Goal: Transaction & Acquisition: Purchase product/service

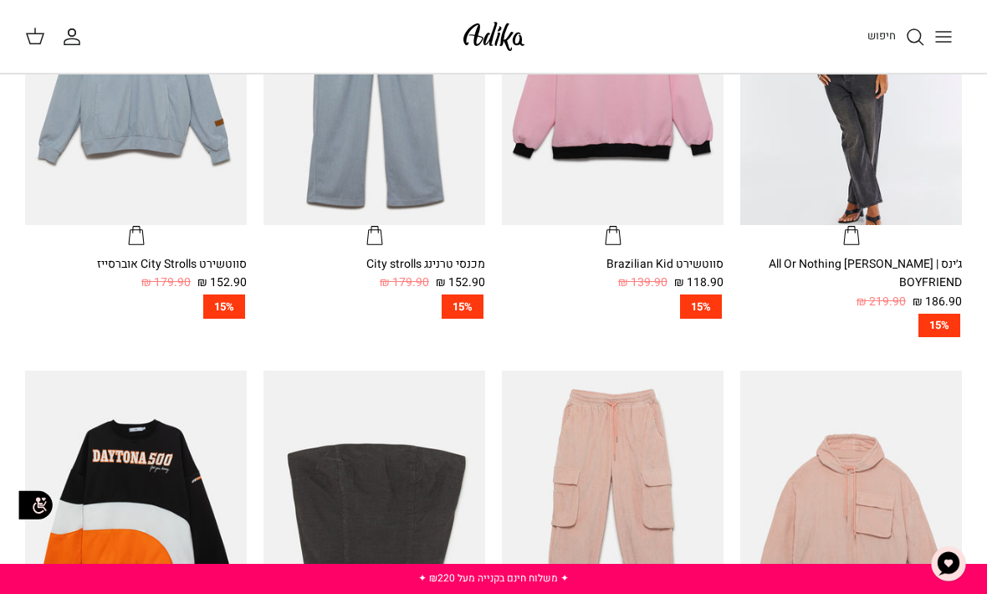
scroll to position [539, 0]
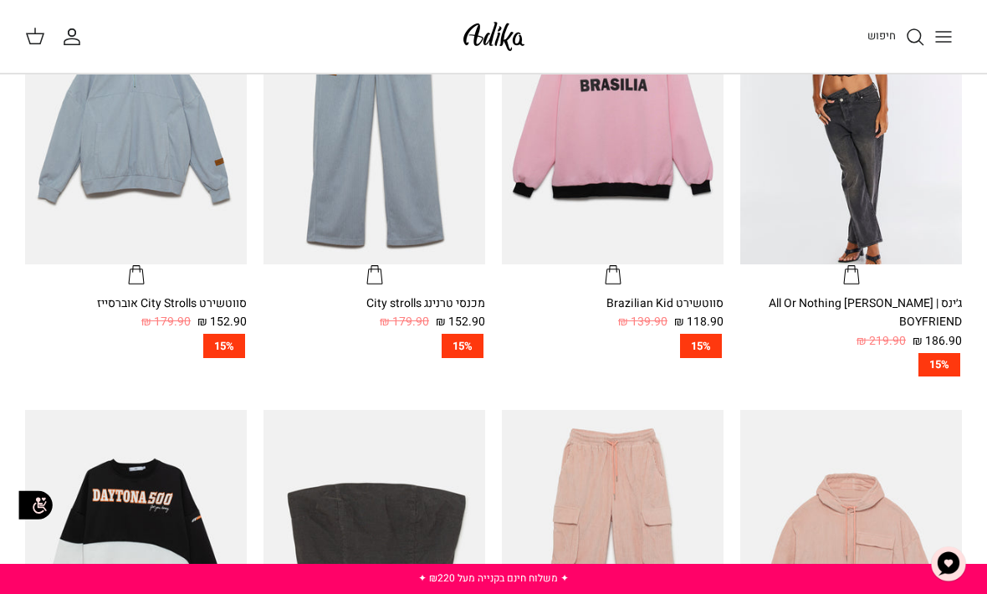
click at [948, 46] on icon "Toggle menu" at bounding box center [944, 37] width 20 height 20
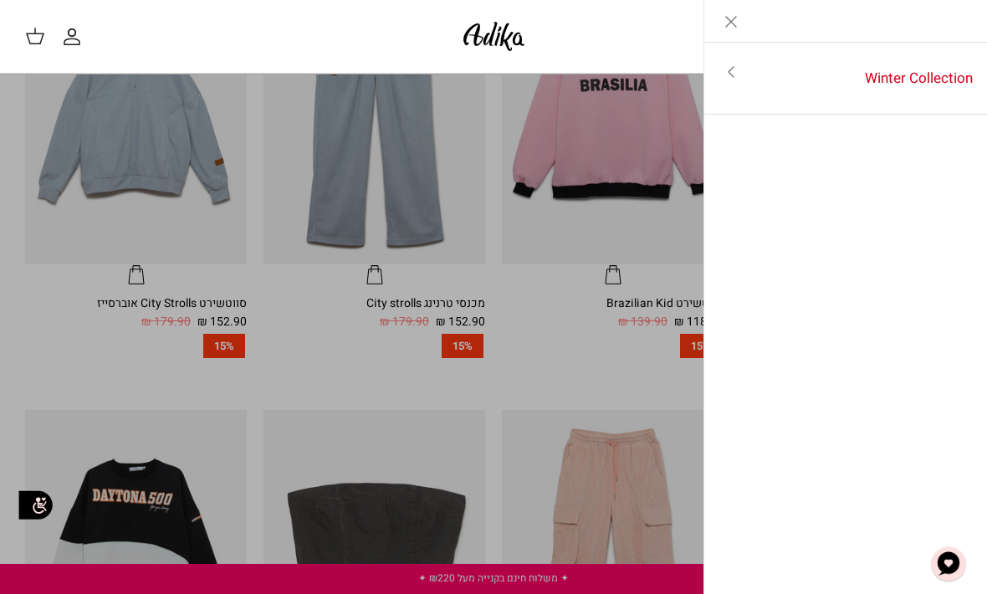
click at [860, 80] on link "Winter Collection" at bounding box center [873, 79] width 230 height 52
click at [964, 18] on icon "Left" at bounding box center [961, 22] width 20 height 20
click at [733, 15] on icon "Close" at bounding box center [731, 22] width 20 height 20
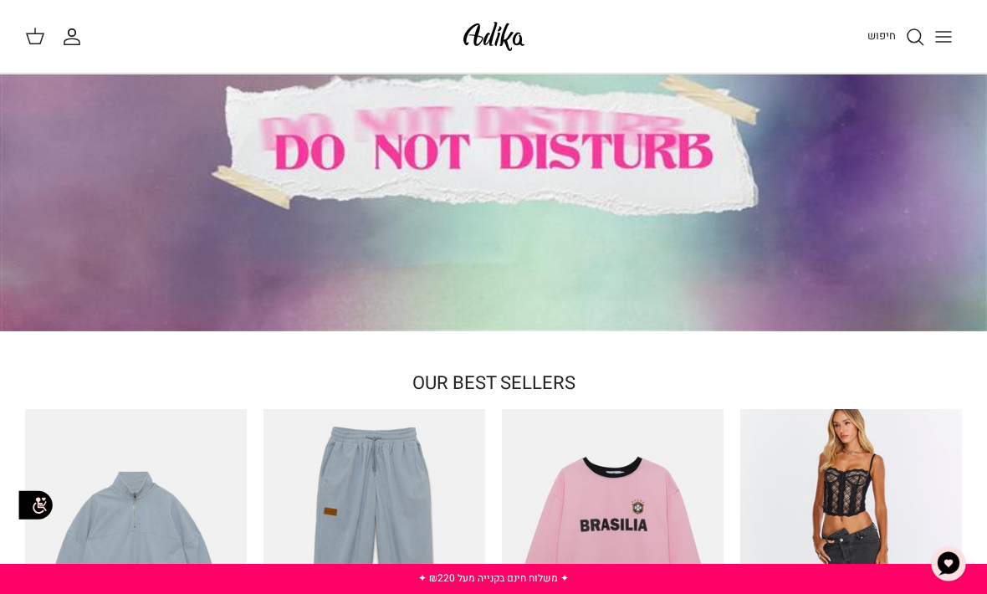
scroll to position [0, 0]
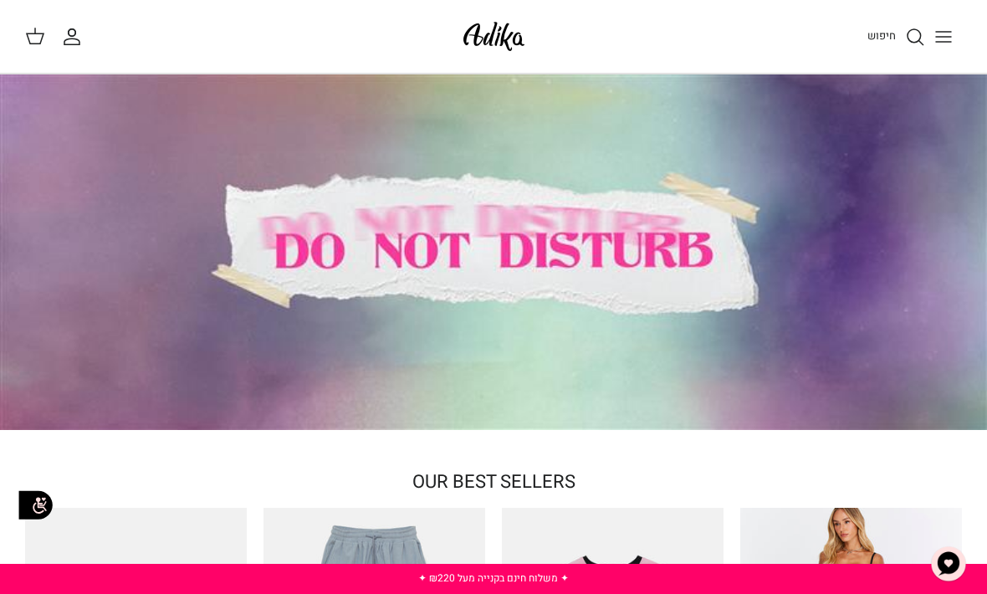
click at [766, 225] on div at bounding box center [493, 252] width 987 height 356
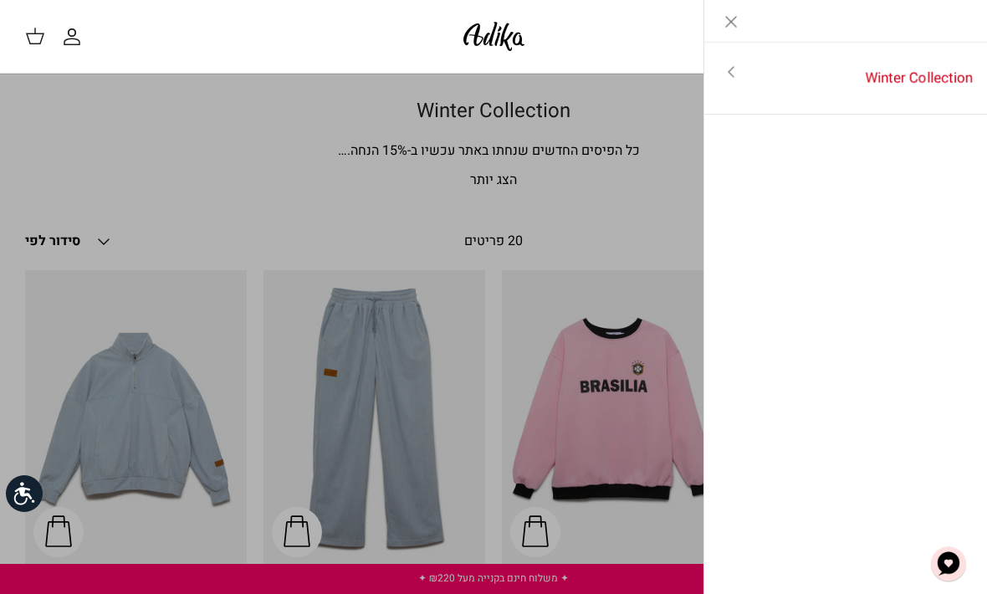
click at [951, 35] on div "Left" at bounding box center [846, 21] width 284 height 43
click at [958, 23] on div "Left" at bounding box center [846, 21] width 284 height 43
click at [719, 38] on link "Close" at bounding box center [731, 21] width 54 height 42
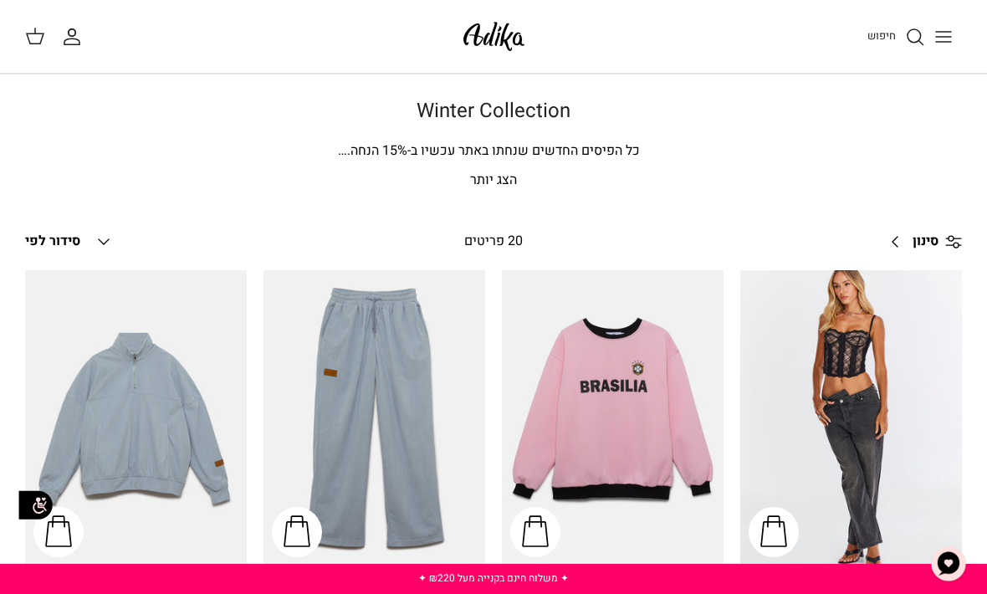
click at [740, 19] on div "חיפוש" at bounding box center [754, 36] width 417 height 37
click at [912, 29] on circle "חיפוש" at bounding box center [914, 35] width 13 height 13
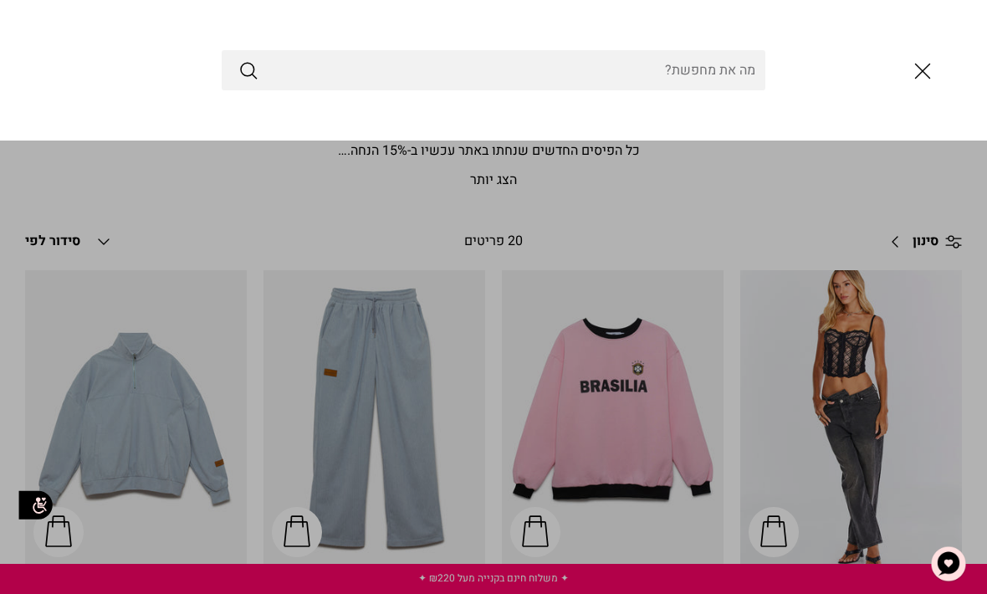
click at [918, 64] on icon "סגור" at bounding box center [922, 71] width 28 height 28
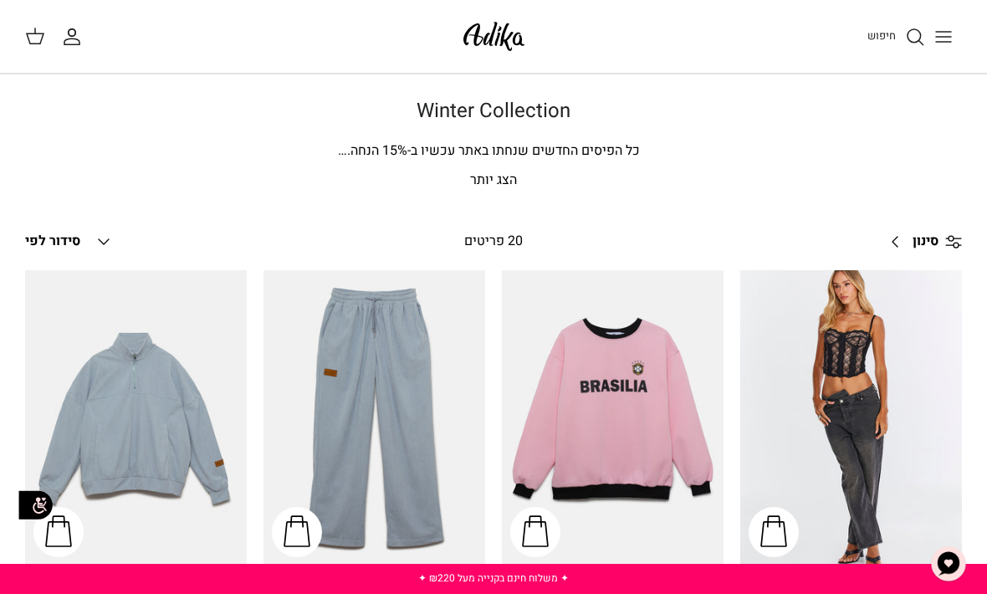
click at [878, 35] on span "חיפוש" at bounding box center [881, 36] width 28 height 16
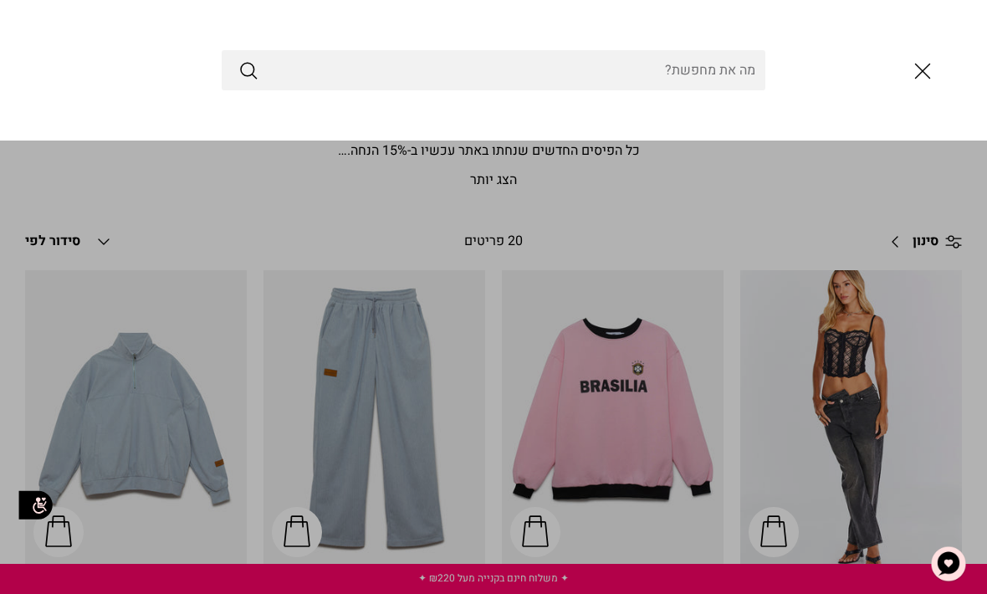
click at [897, 39] on div at bounding box center [493, 70] width 987 height 141
click at [722, 75] on input "Search Store" at bounding box center [494, 70] width 544 height 40
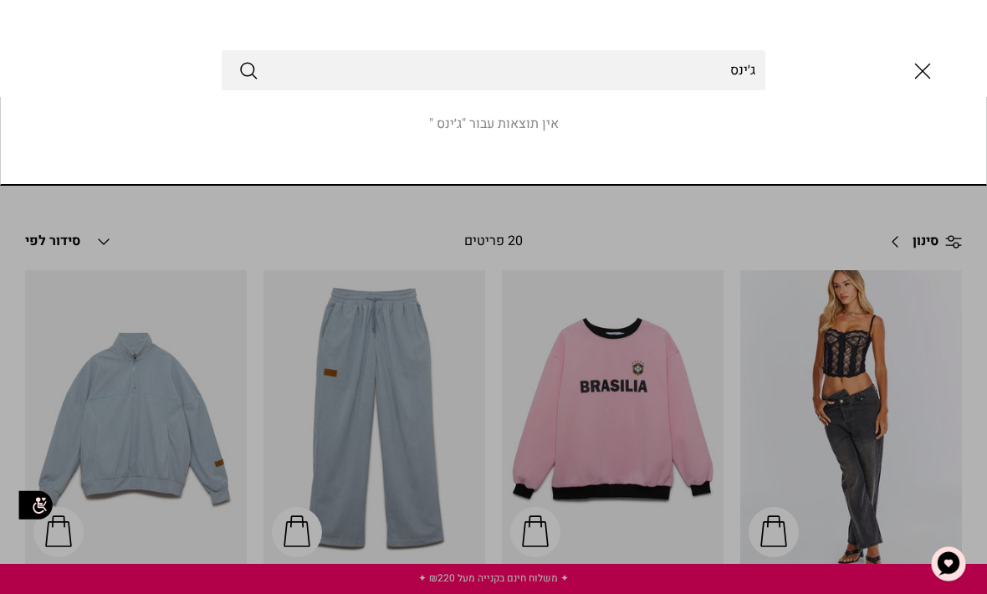
type input "ג׳ינס"
click at [248, 70] on button "Submit" at bounding box center [248, 70] width 20 height 22
click at [934, 285] on link "Toggle menu" at bounding box center [493, 297] width 987 height 594
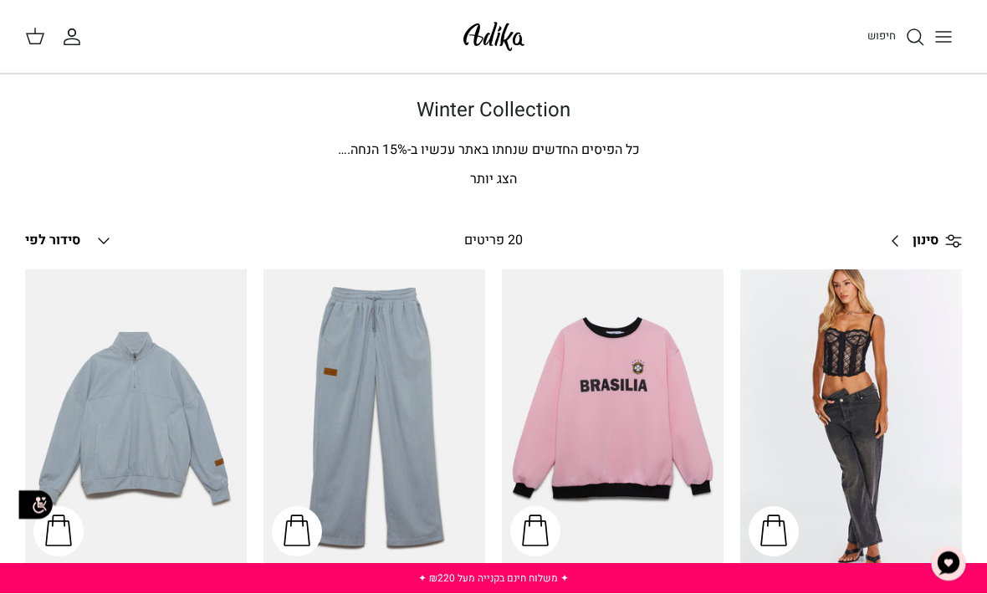
scroll to position [1, 0]
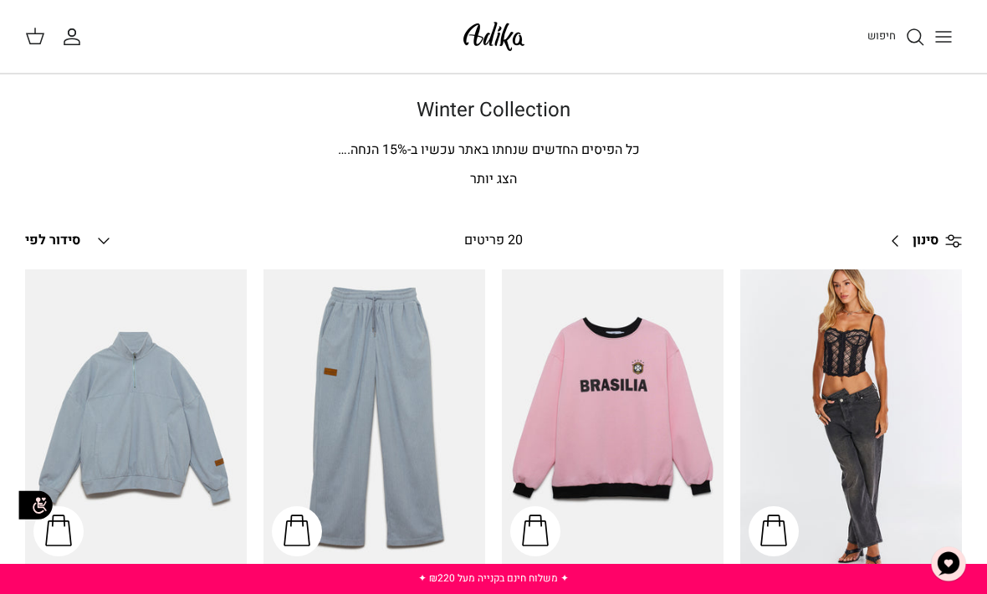
click at [88, 244] on button "Down סידור לפי" at bounding box center [69, 241] width 89 height 37
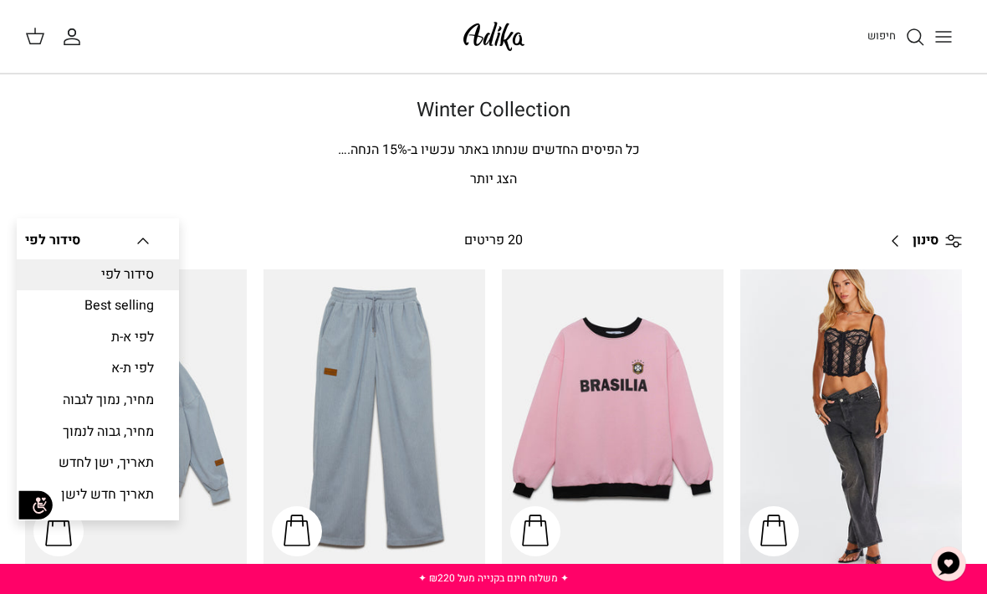
click at [153, 242] on icon "Down" at bounding box center [143, 241] width 20 height 20
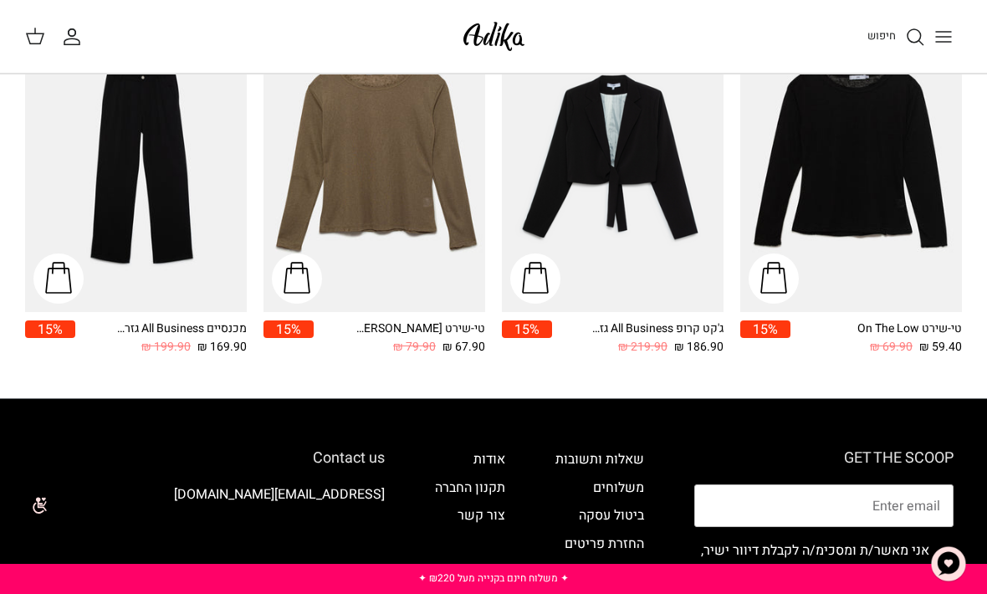
scroll to position [1998, 0]
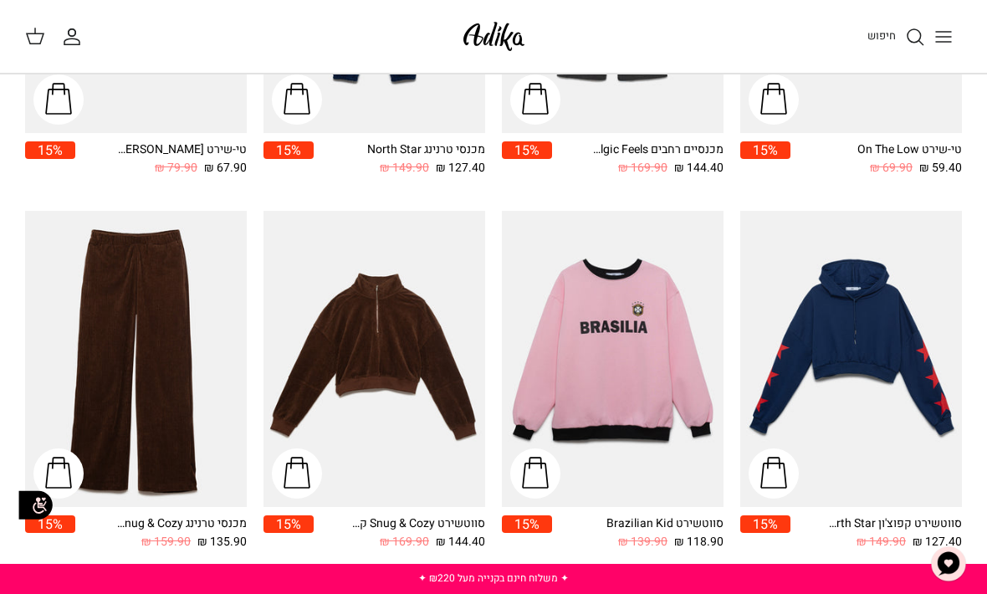
scroll to position [1629, 0]
